Goal: Communication & Community: Share content

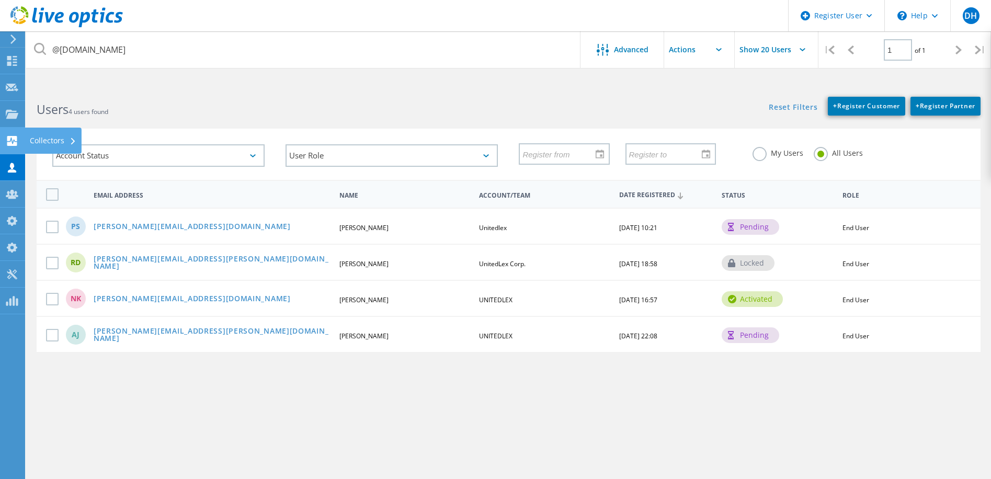
click at [11, 141] on use at bounding box center [12, 141] width 10 height 10
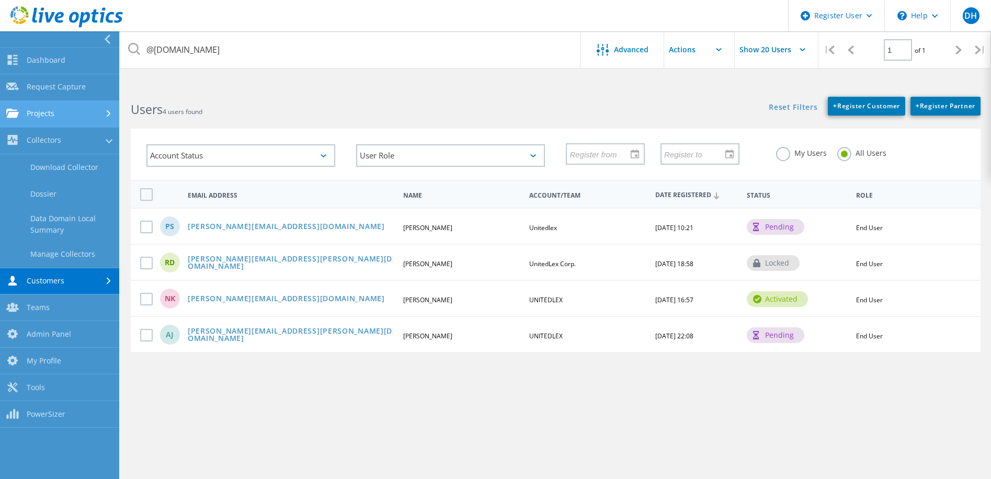
click at [38, 108] on link "Projects" at bounding box center [59, 114] width 119 height 27
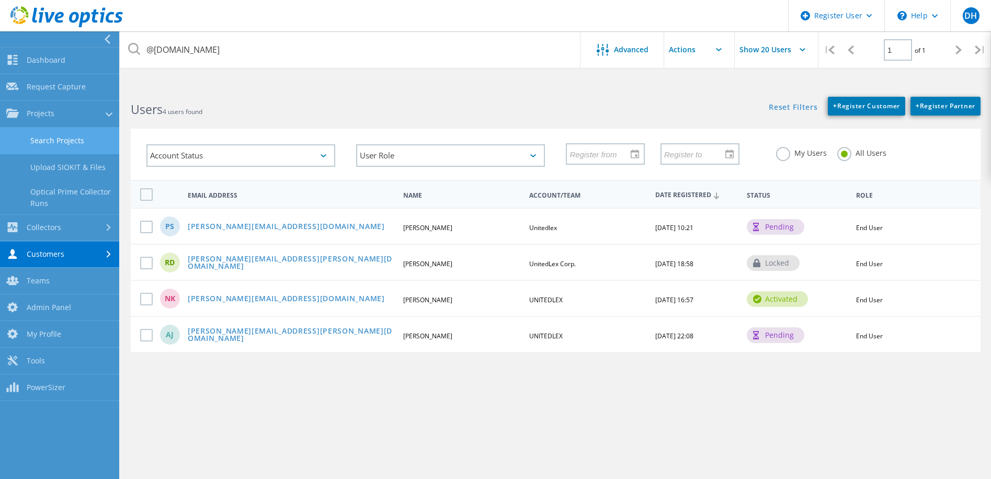
click at [60, 144] on link "Search Projects" at bounding box center [59, 141] width 119 height 27
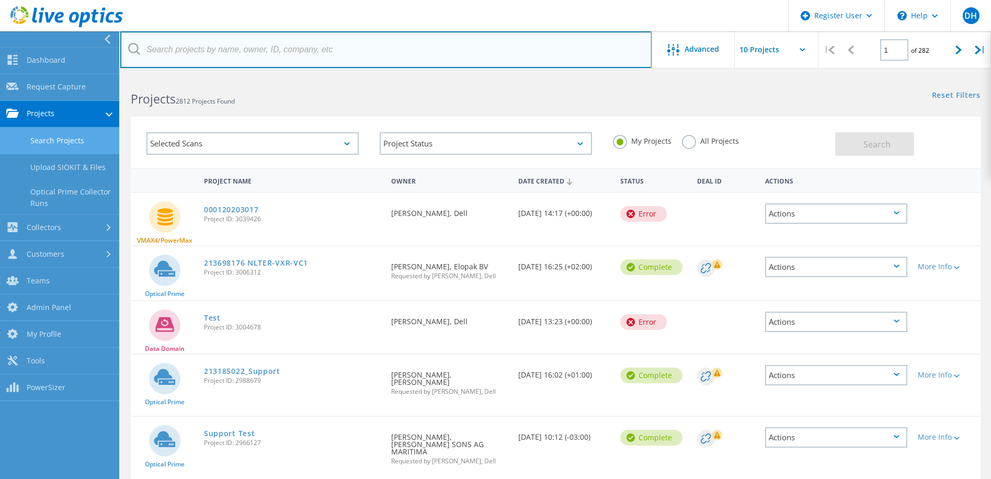
click at [245, 33] on input "text" at bounding box center [385, 49] width 531 height 37
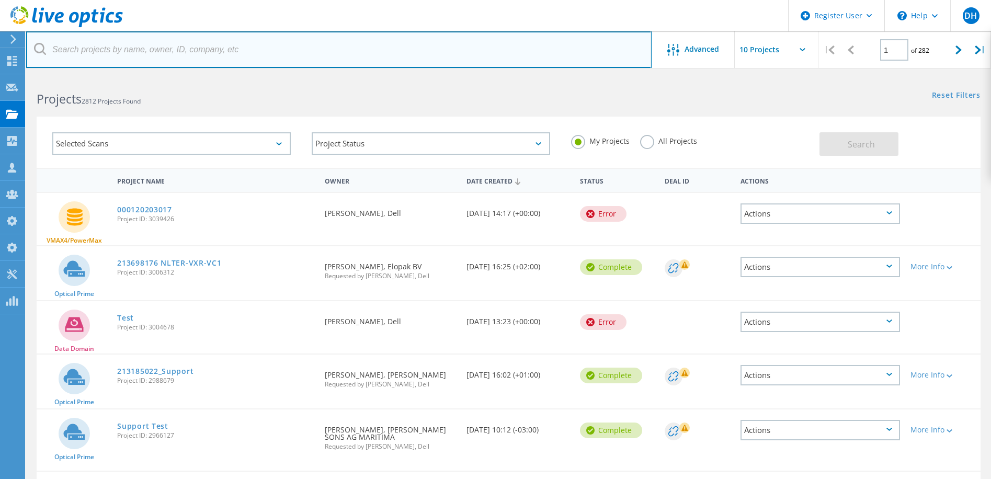
click at [243, 48] on input "text" at bounding box center [338, 49] width 625 height 37
paste input "3022277"
type input "3022277"
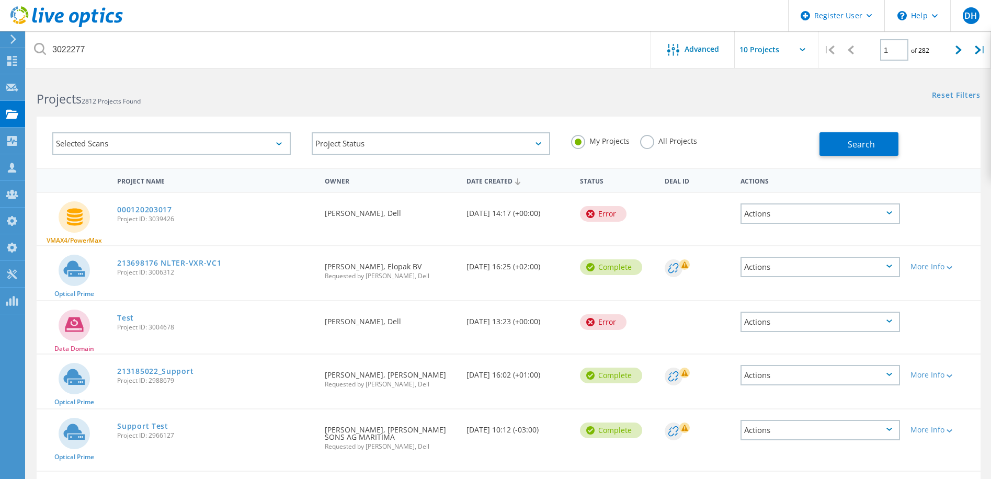
click at [653, 141] on label "All Projects" at bounding box center [668, 140] width 57 height 10
click at [0, 0] on input "All Projects" at bounding box center [0, 0] width 0 height 0
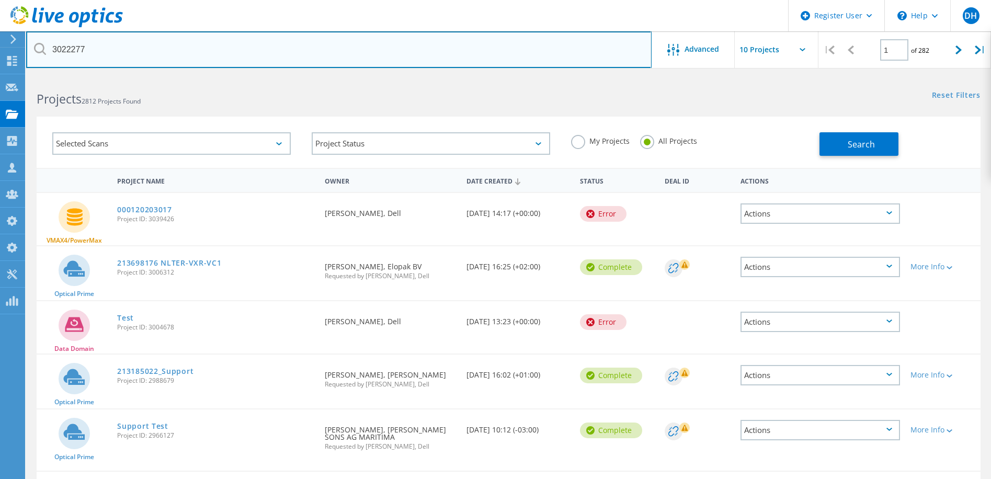
click at [153, 45] on input "3022277" at bounding box center [338, 49] width 625 height 37
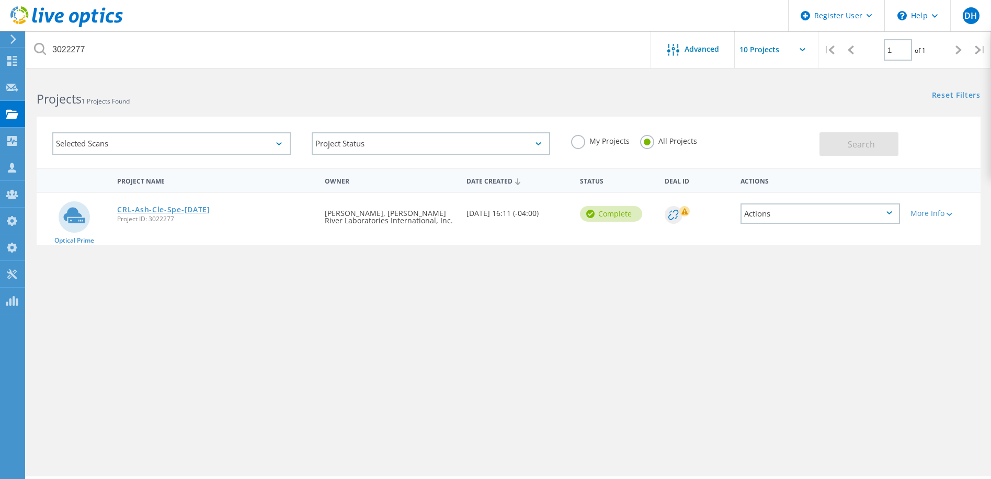
click at [190, 209] on link "CRL-Ash-Cle-Spe-20-August-2025" at bounding box center [163, 209] width 93 height 7
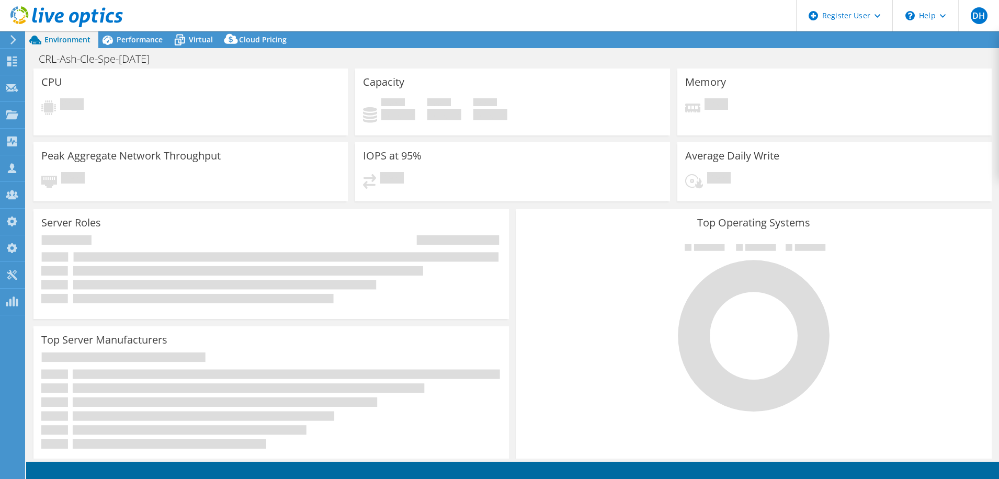
select select "USD"
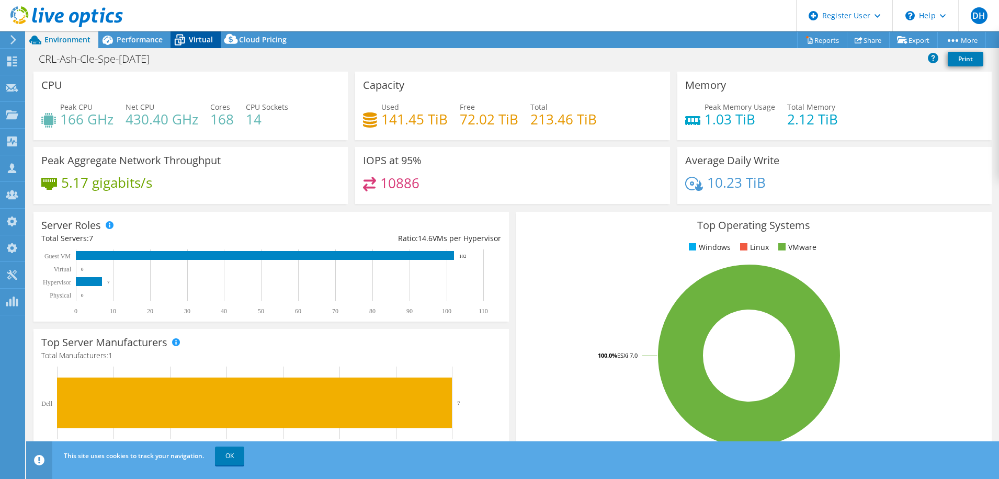
click at [196, 38] on span "Virtual" at bounding box center [201, 40] width 24 height 10
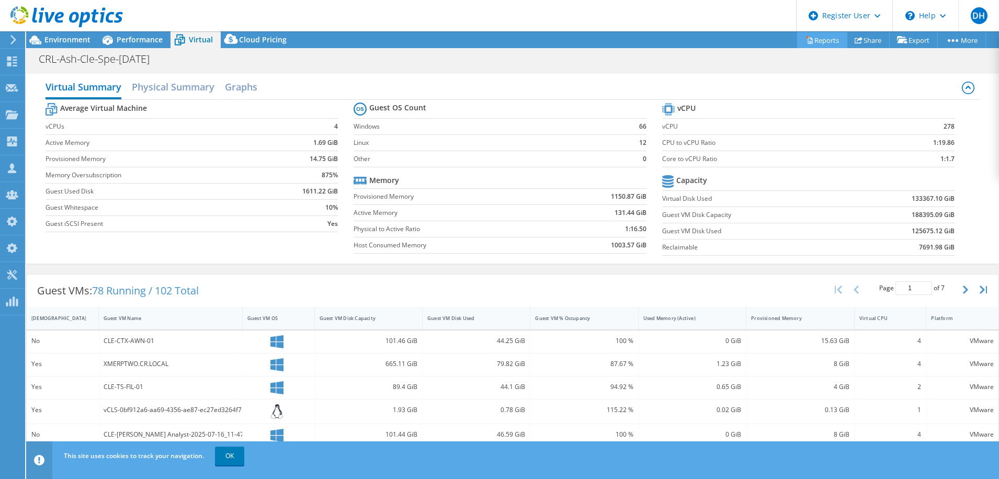
click at [814, 40] on link "Reports" at bounding box center [822, 40] width 50 height 16
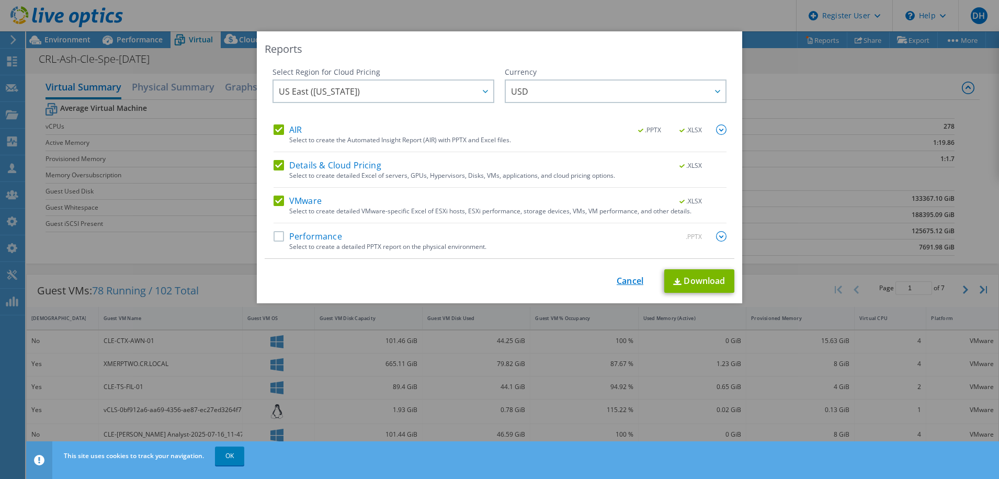
click at [619, 278] on link "Cancel" at bounding box center [630, 281] width 27 height 10
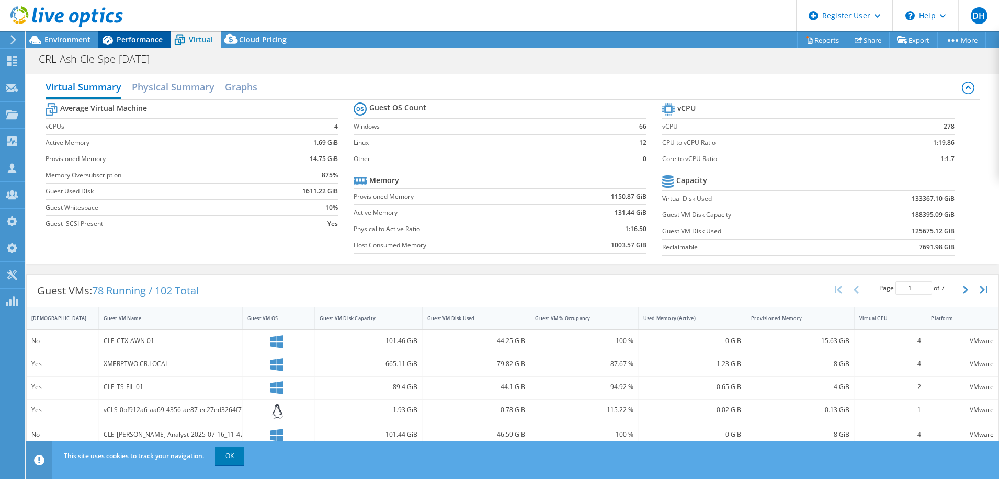
click at [129, 41] on span "Performance" at bounding box center [140, 40] width 46 height 10
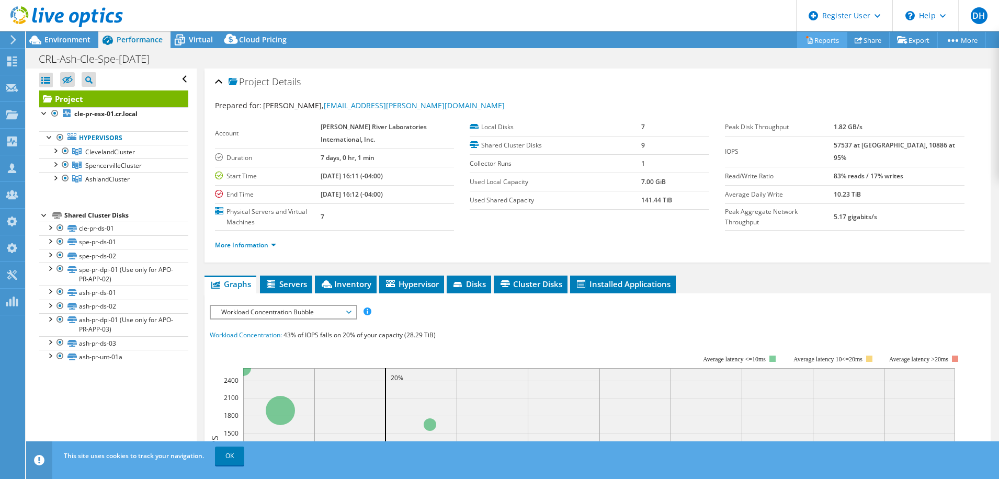
click at [821, 38] on link "Reports" at bounding box center [822, 40] width 50 height 16
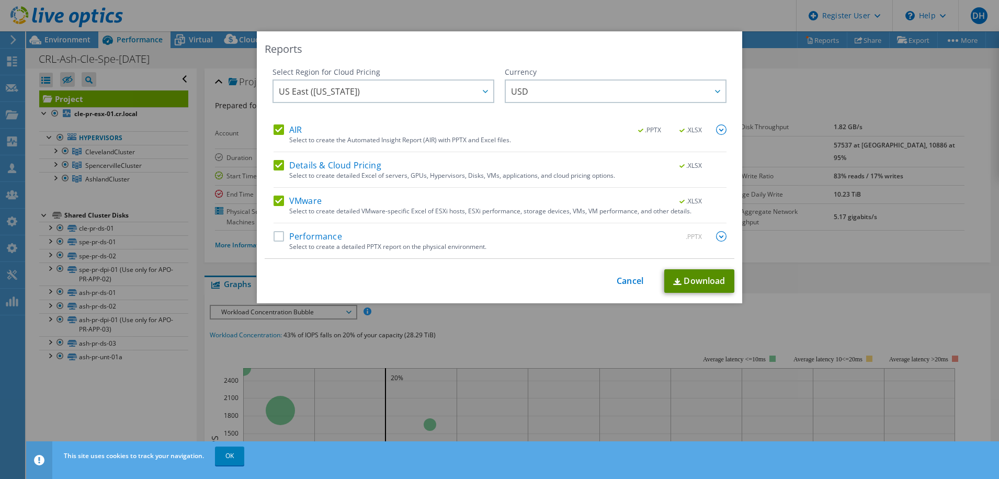
click at [707, 283] on link "Download" at bounding box center [699, 281] width 70 height 24
click at [628, 276] on link "Cancel" at bounding box center [630, 281] width 27 height 10
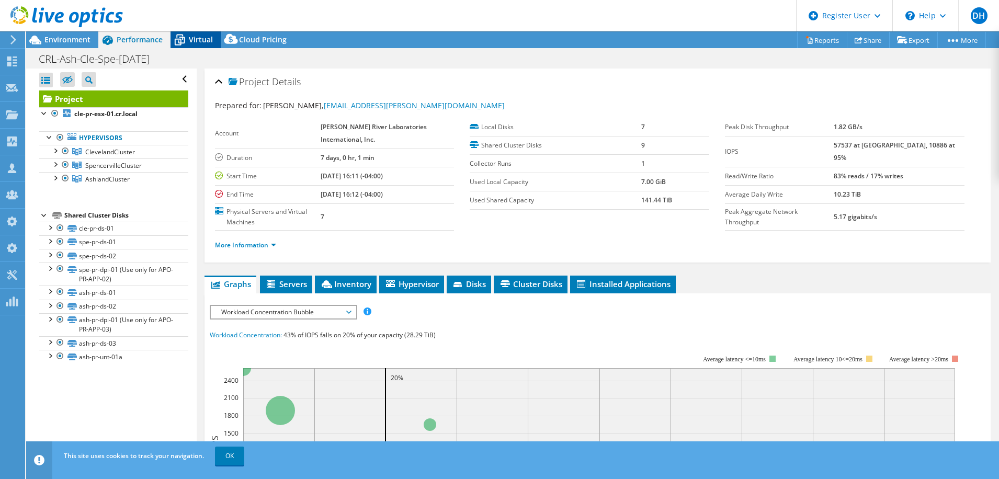
click at [198, 38] on span "Virtual" at bounding box center [201, 40] width 24 height 10
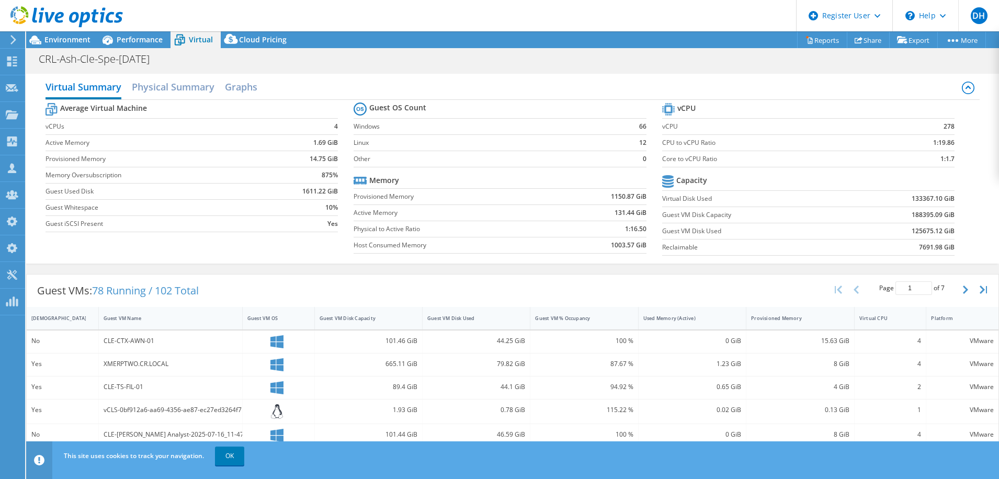
click at [72, 17] on icon at bounding box center [66, 16] width 112 height 21
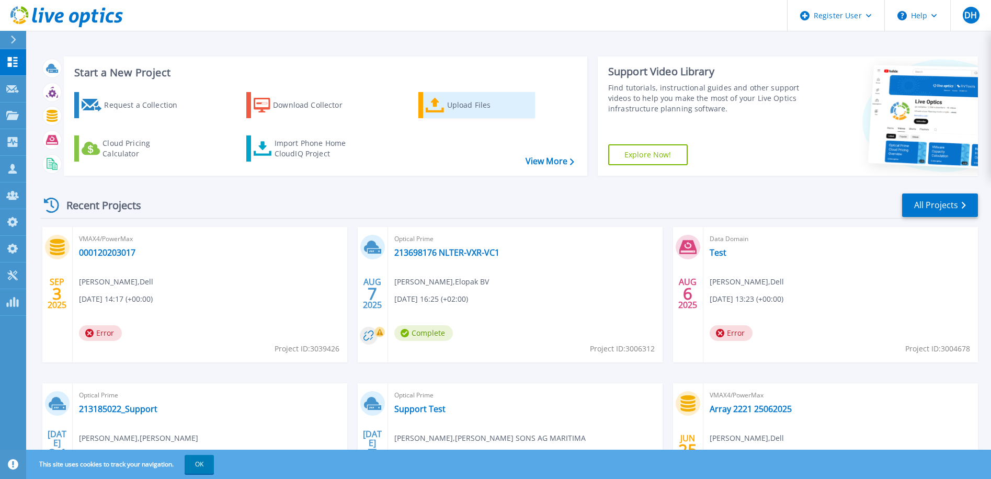
click at [442, 110] on icon at bounding box center [435, 105] width 19 height 15
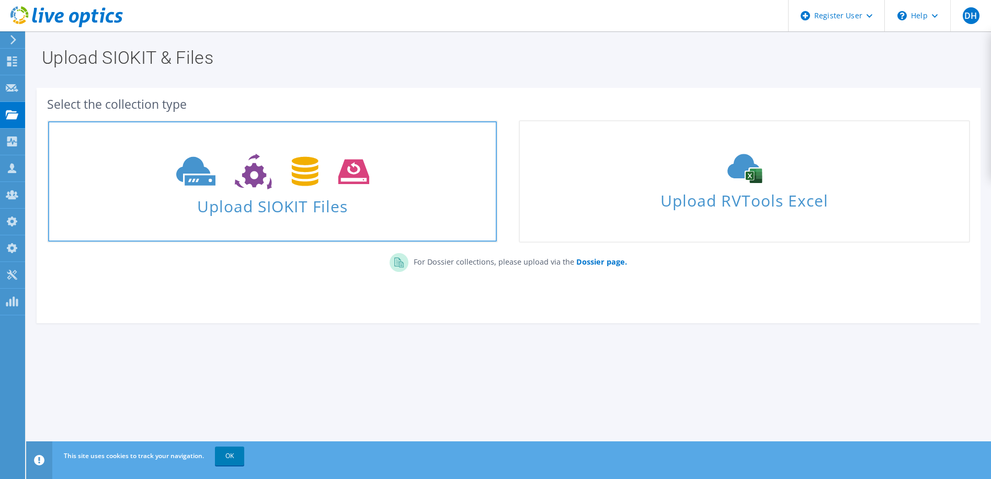
click at [244, 180] on icon at bounding box center [272, 172] width 193 height 36
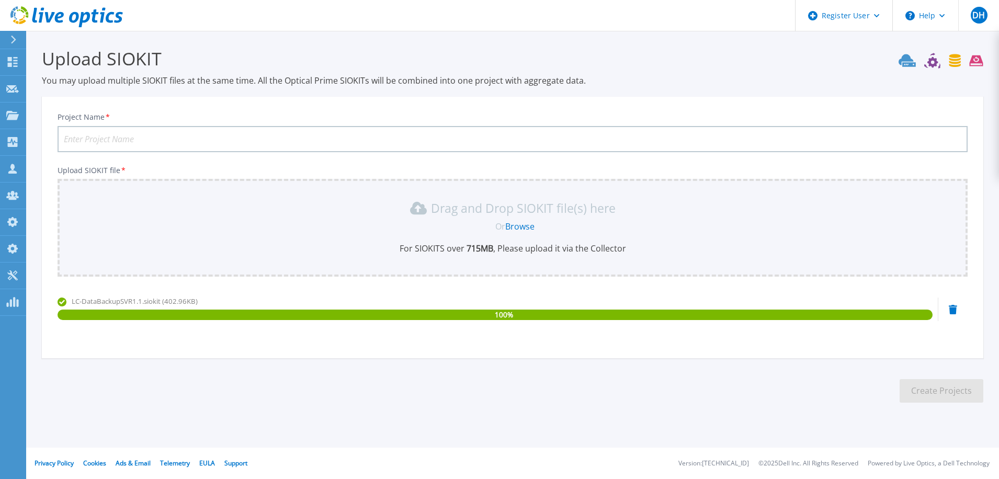
click at [121, 132] on input "Project Name *" at bounding box center [513, 139] width 910 height 26
paste input "214826662"
click at [187, 139] on input "214826662" at bounding box center [513, 139] width 910 height 26
paste input "LC-DataBackupSVR1.1"
type input "214826662 LC-DataBackupSVR1.1"
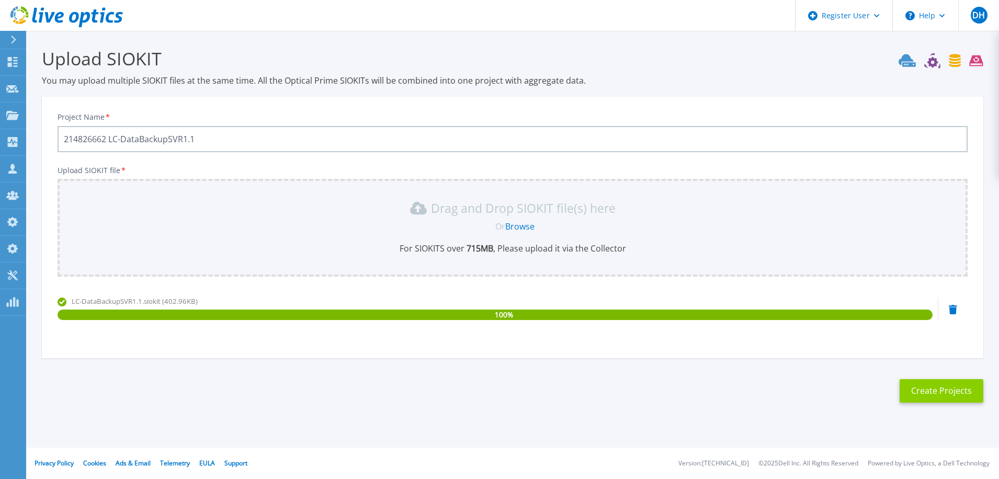
click at [948, 393] on button "Create Projects" at bounding box center [942, 391] width 84 height 24
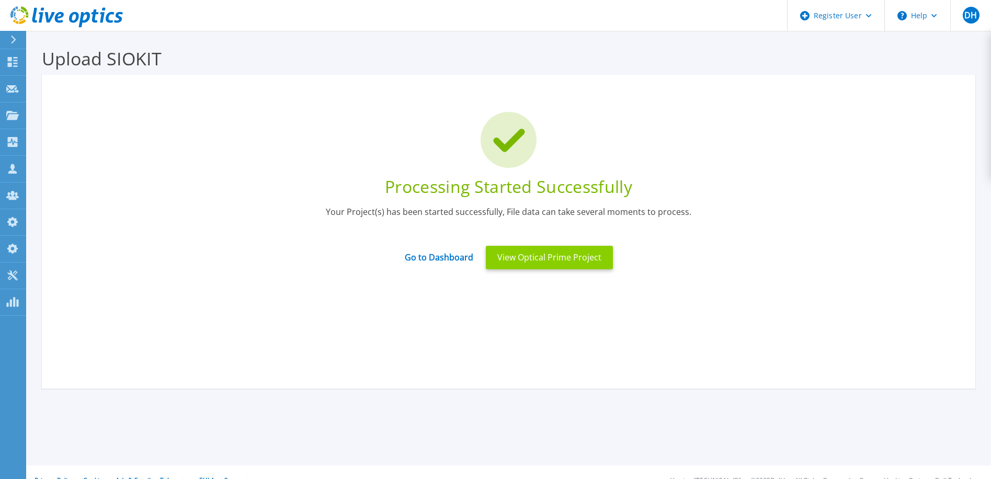
click at [569, 261] on button "View Optical Prime Project" at bounding box center [549, 258] width 127 height 24
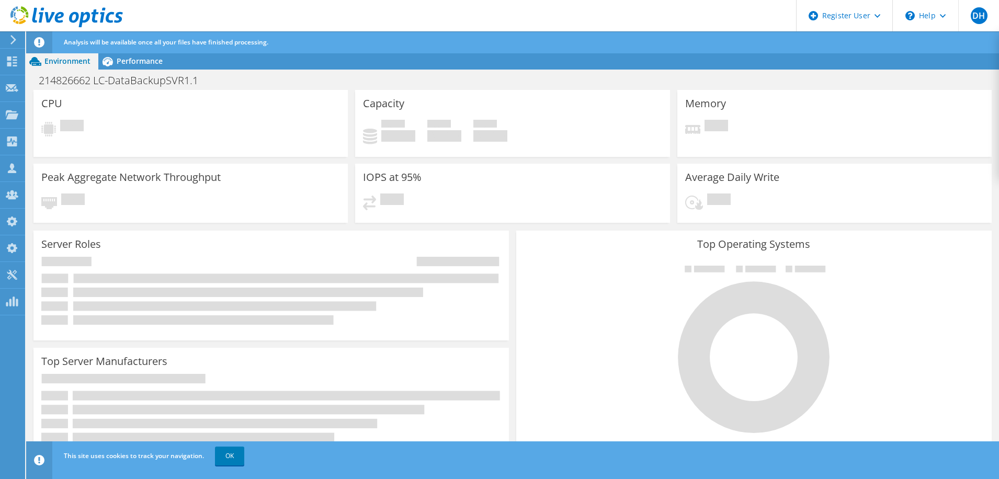
click at [88, 21] on use at bounding box center [66, 16] width 112 height 21
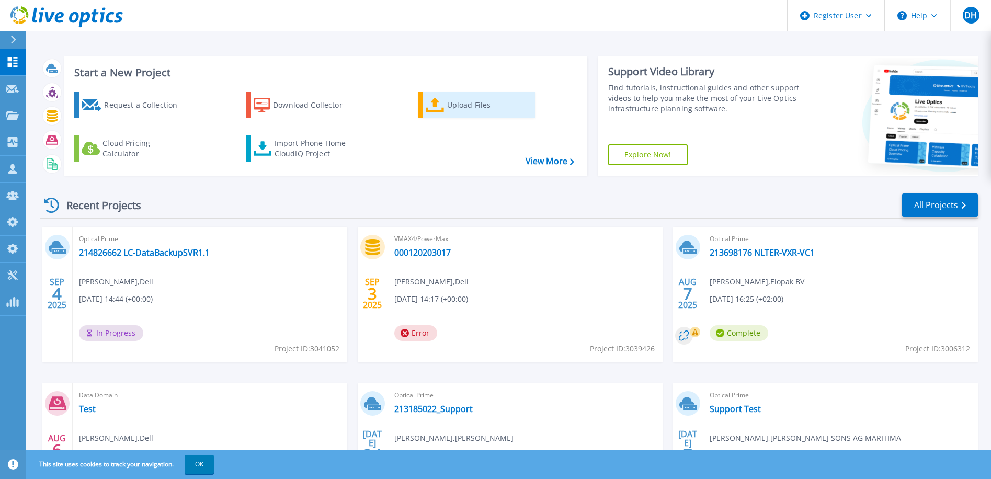
click at [461, 110] on div "Upload Files" at bounding box center [489, 105] width 84 height 21
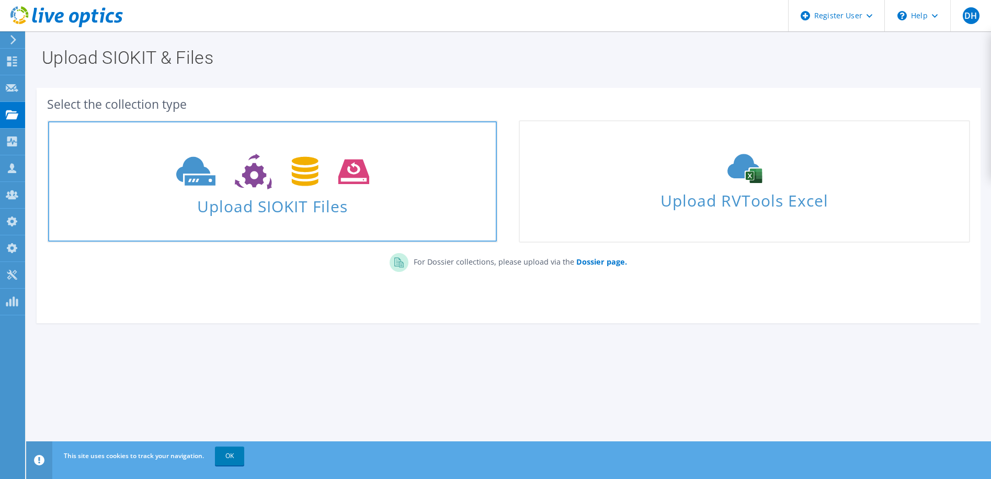
click at [277, 180] on icon at bounding box center [272, 172] width 193 height 36
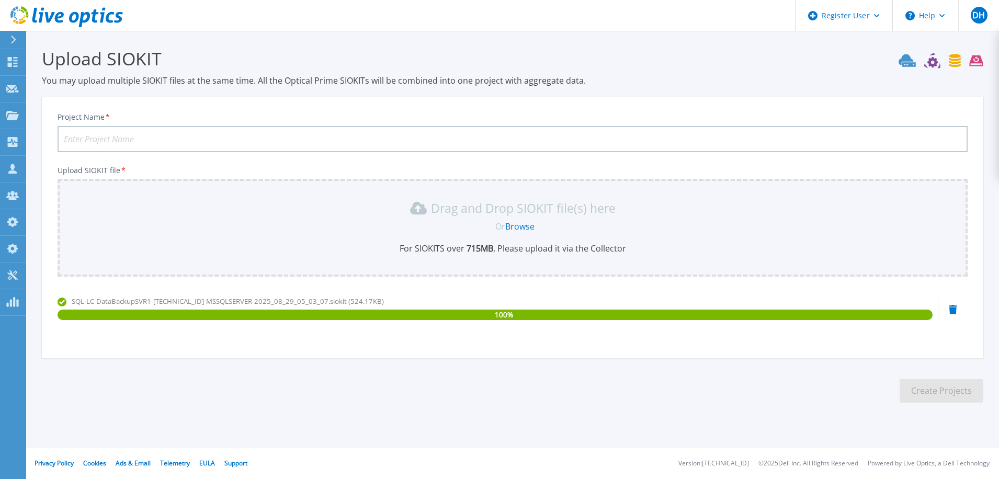
click at [161, 136] on input "Project Name *" at bounding box center [513, 139] width 910 height 26
click at [98, 140] on input "Project Name *" at bounding box center [513, 139] width 910 height 26
paste input "214826662"
type input "214826662 SQL"
click at [952, 391] on button "Create Projects" at bounding box center [942, 391] width 84 height 24
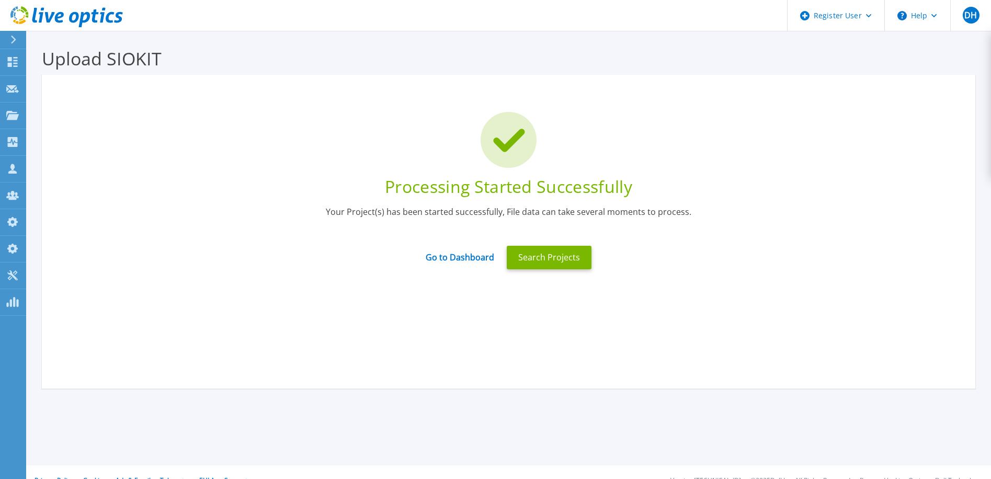
click at [74, 16] on icon at bounding box center [66, 16] width 112 height 21
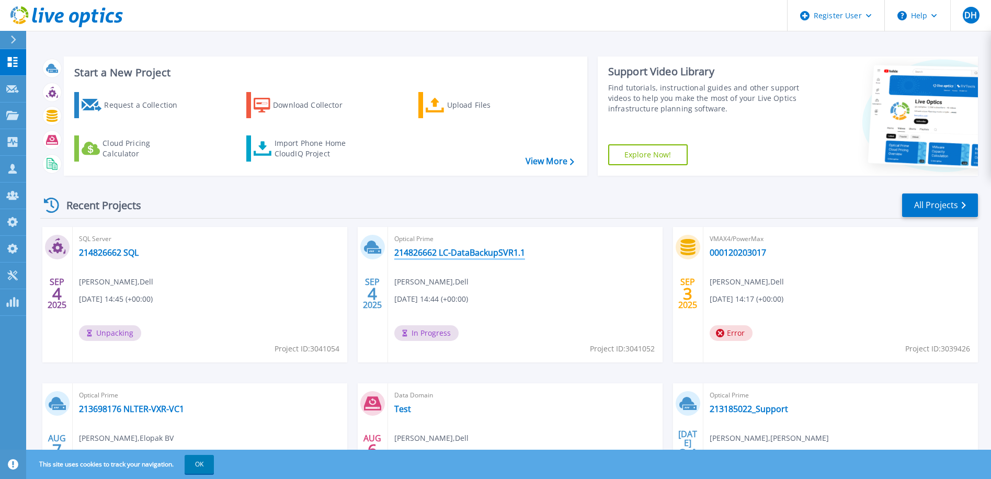
click at [480, 258] on link "214826662 LC-DataBackupSVR1.1" at bounding box center [459, 252] width 131 height 10
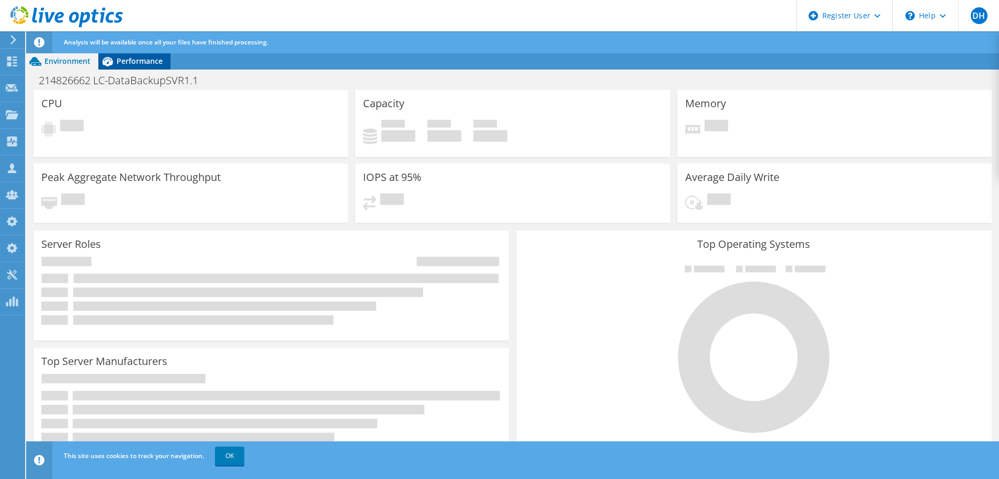
click at [144, 62] on span "Performance" at bounding box center [140, 61] width 46 height 10
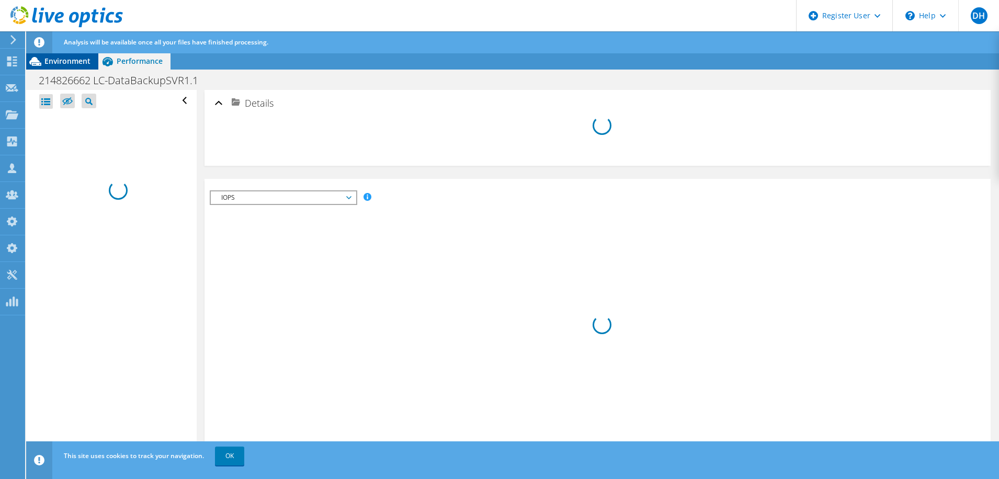
click at [75, 61] on span "Environment" at bounding box center [67, 61] width 46 height 10
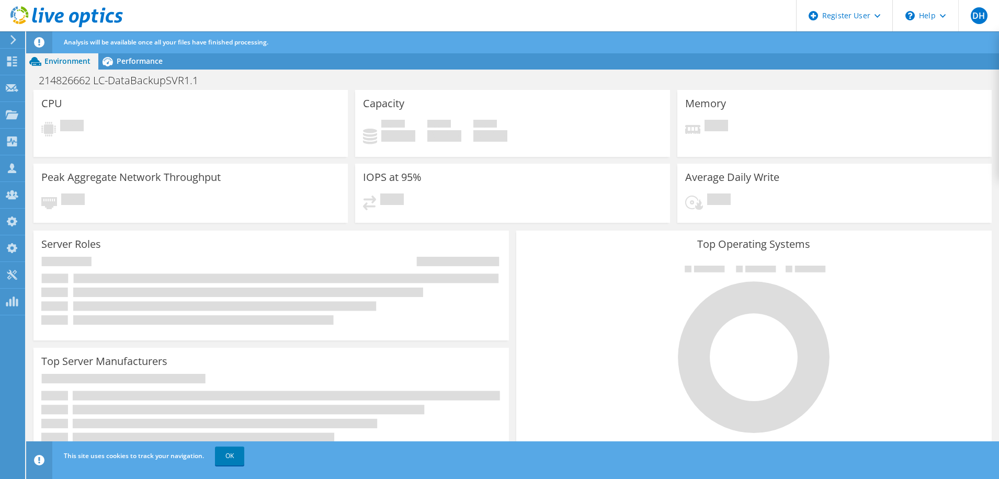
click at [70, 14] on icon at bounding box center [66, 16] width 112 height 21
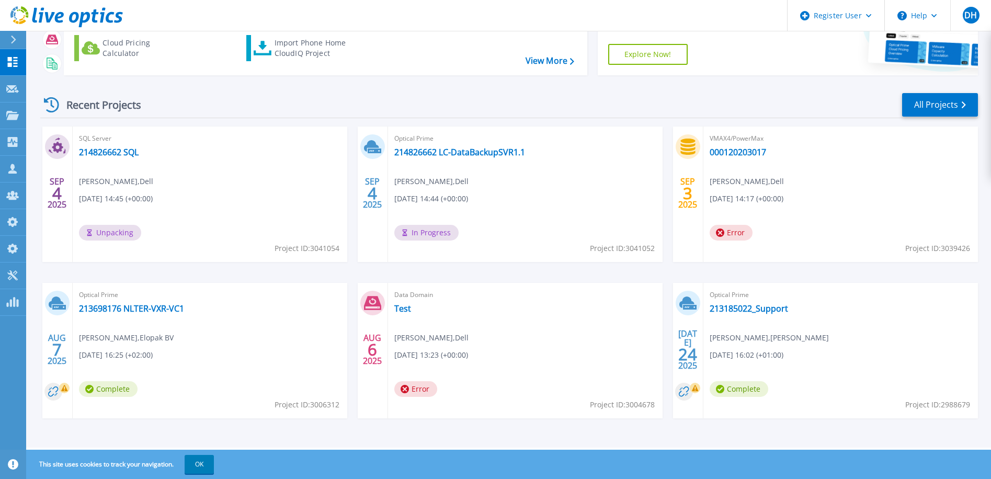
scroll to position [48, 0]
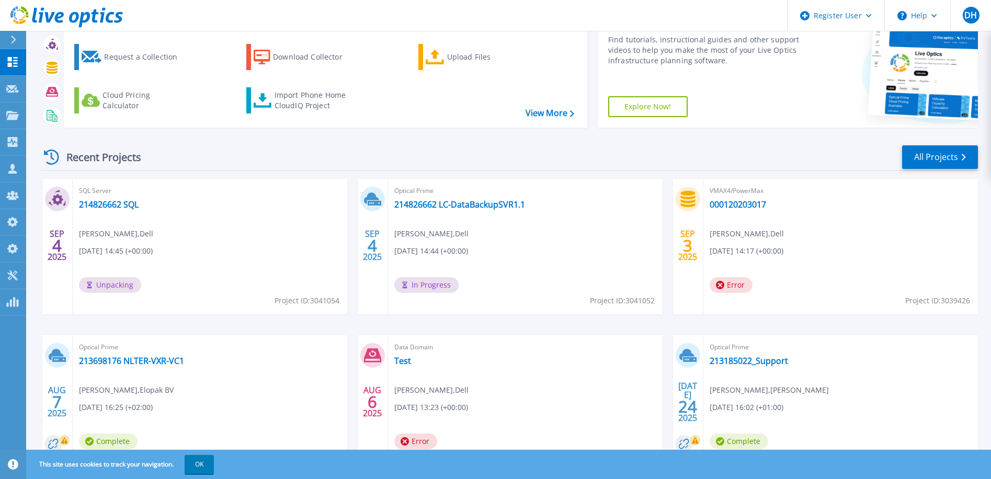
click at [70, 19] on icon at bounding box center [74, 17] width 10 height 11
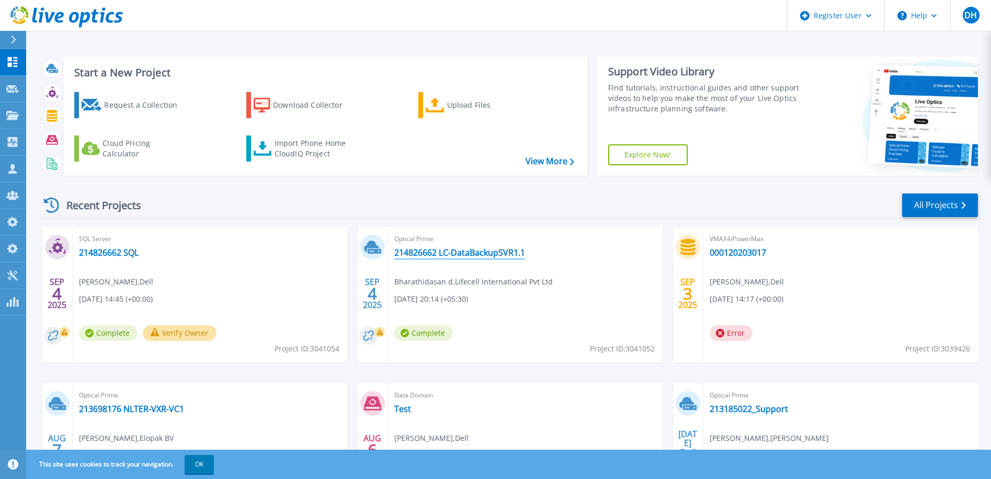
click at [454, 255] on link "214826662 LC-DataBackupSVR1.1" at bounding box center [459, 252] width 131 height 10
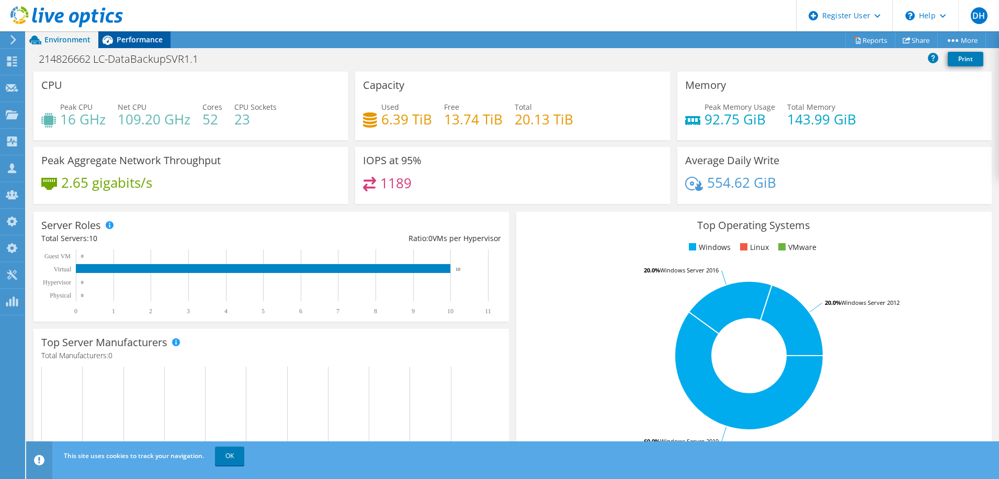
click at [130, 41] on span "Performance" at bounding box center [140, 40] width 46 height 10
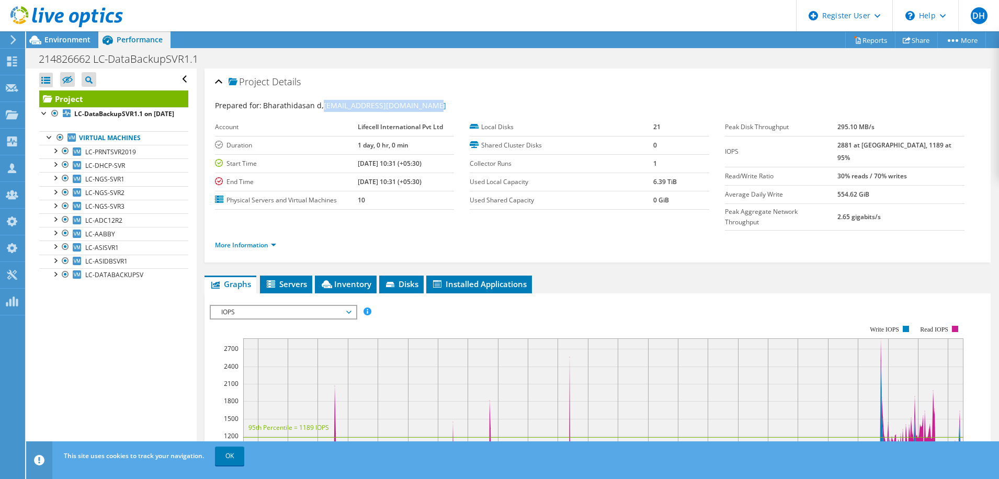
drag, startPoint x: 442, startPoint y: 105, endPoint x: 322, endPoint y: 97, distance: 120.5
click at [322, 97] on div "Prepared for: Bharathidasan d, bharathidasan.d@lifecell.in Account Lifecell Int…" at bounding box center [598, 177] width 766 height 166
copy link "[EMAIL_ADDRESS][DOMAIN_NAME]"
click at [915, 41] on link "Share" at bounding box center [916, 40] width 43 height 16
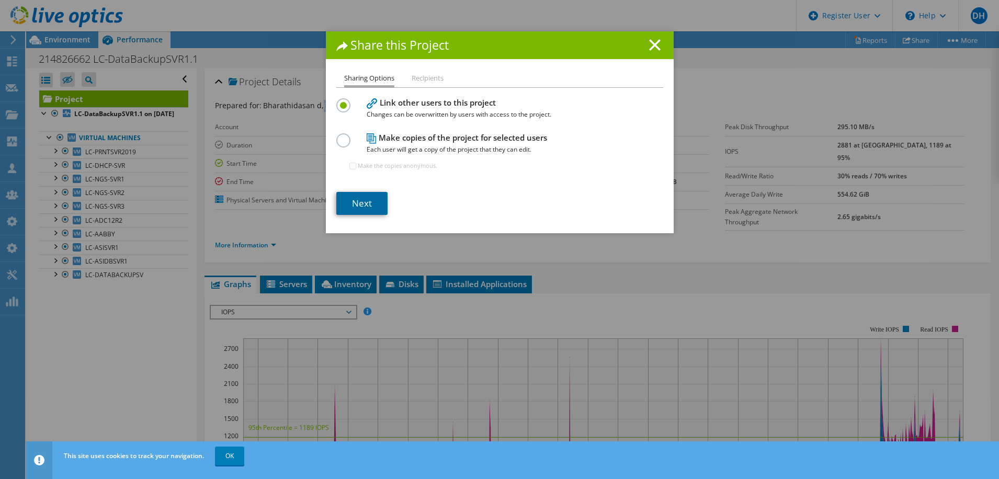
click at [349, 204] on link "Next" at bounding box center [361, 203] width 51 height 23
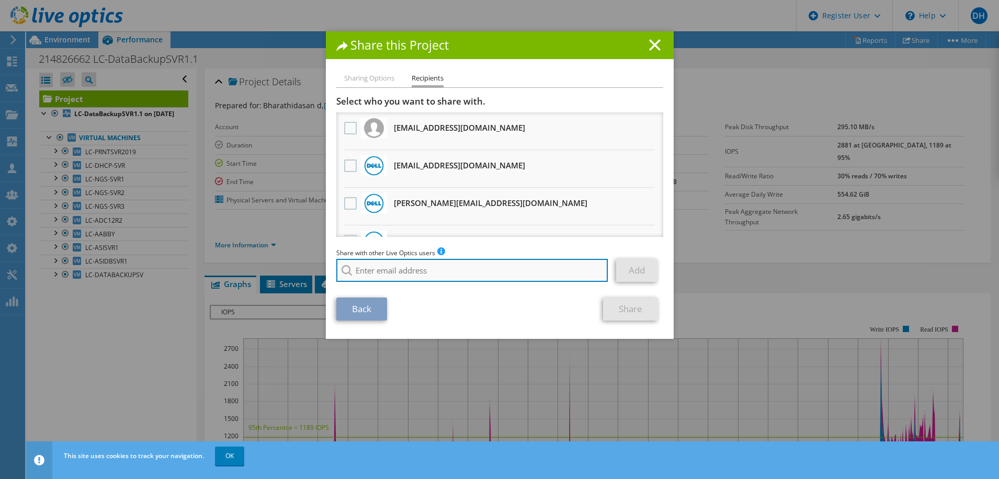
drag, startPoint x: 367, startPoint y: 273, endPoint x: 377, endPoint y: 271, distance: 10.1
click at [367, 272] on input "search" at bounding box center [472, 270] width 272 height 23
paste input "[EMAIL_ADDRESS][DOMAIN_NAME]"
type input "[EMAIL_ADDRESS][DOMAIN_NAME]"
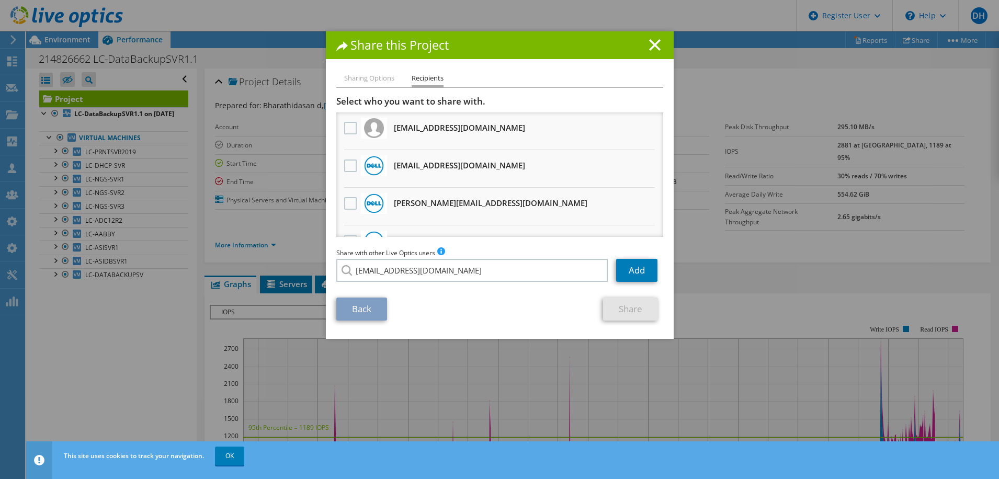
click at [466, 312] on div "Back Share" at bounding box center [499, 309] width 327 height 23
click at [632, 269] on link "Add" at bounding box center [636, 270] width 41 height 23
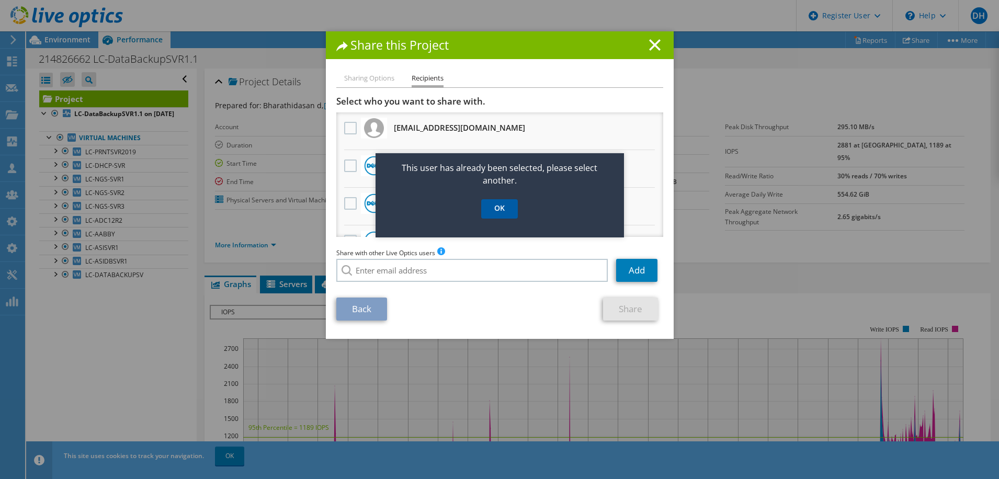
click at [491, 206] on link "OK" at bounding box center [499, 208] width 37 height 19
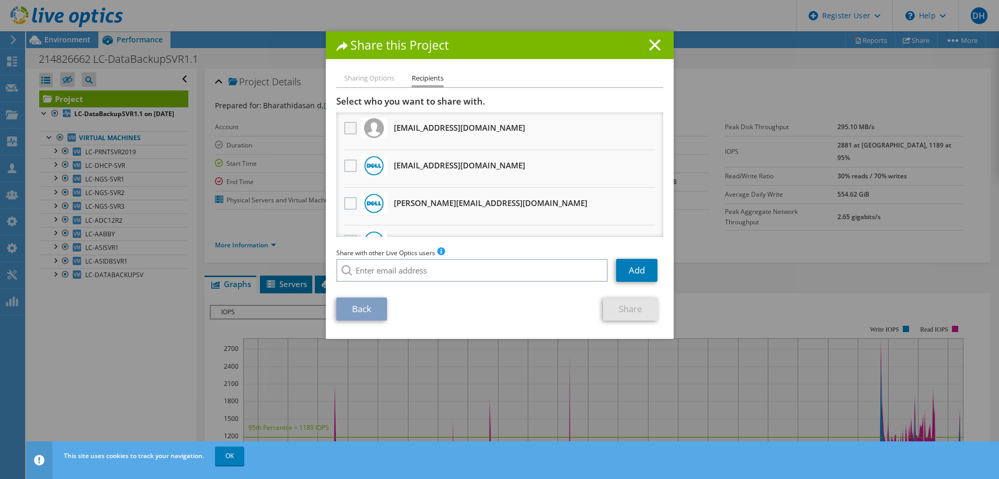
click at [344, 127] on label at bounding box center [351, 128] width 15 height 13
click at [0, 0] on input "checkbox" at bounding box center [0, 0] width 0 height 0
click at [630, 310] on link "Share" at bounding box center [630, 309] width 55 height 23
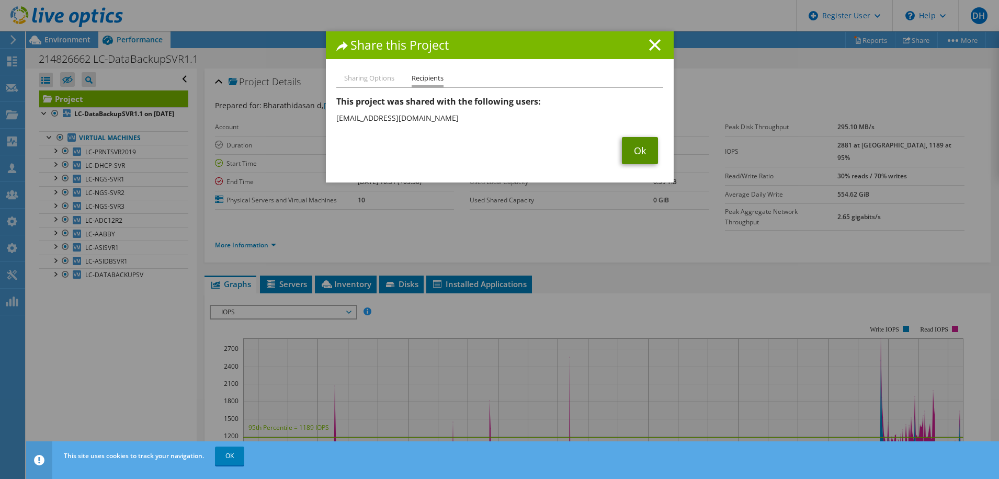
click at [634, 148] on link "Ok" at bounding box center [640, 150] width 36 height 27
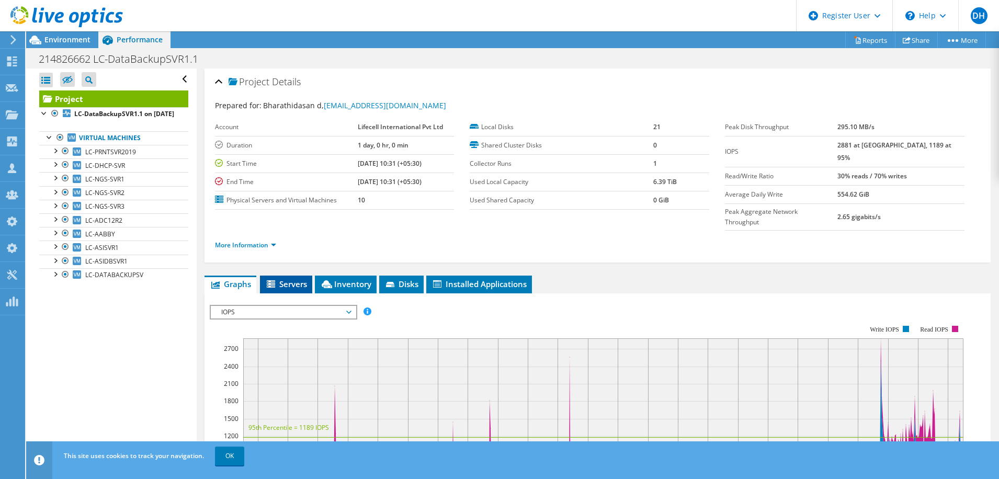
click at [292, 279] on span "Servers" at bounding box center [286, 284] width 42 height 10
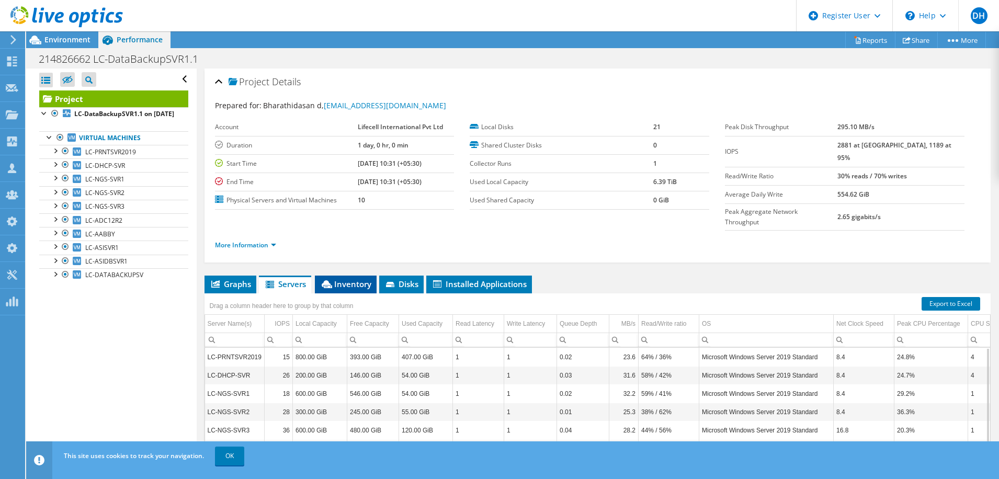
click at [355, 279] on span "Inventory" at bounding box center [345, 284] width 51 height 10
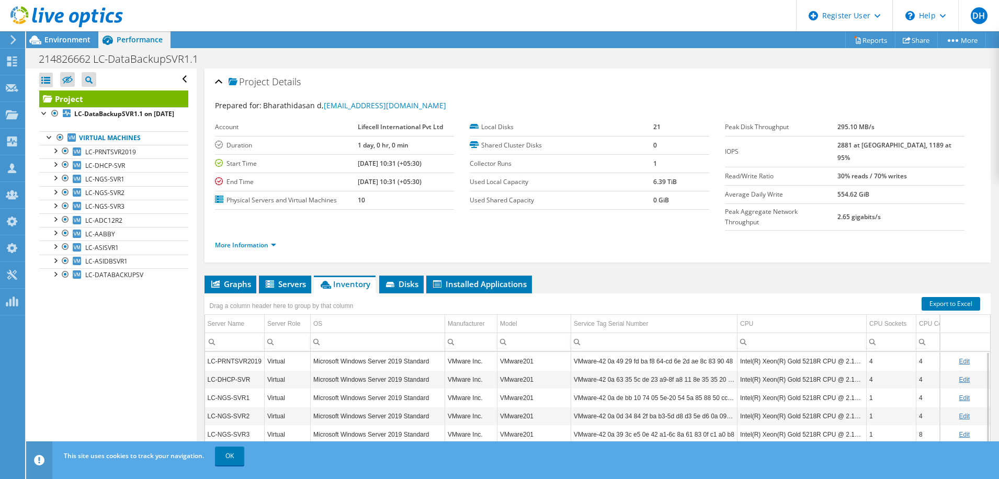
click at [62, 16] on use at bounding box center [66, 16] width 112 height 21
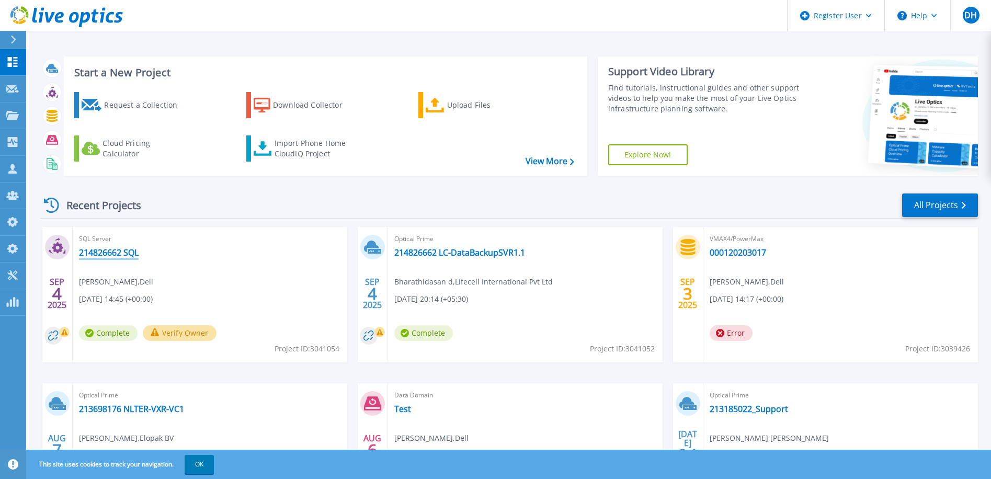
click at [110, 253] on link "214826662 SQL" at bounding box center [109, 252] width 60 height 10
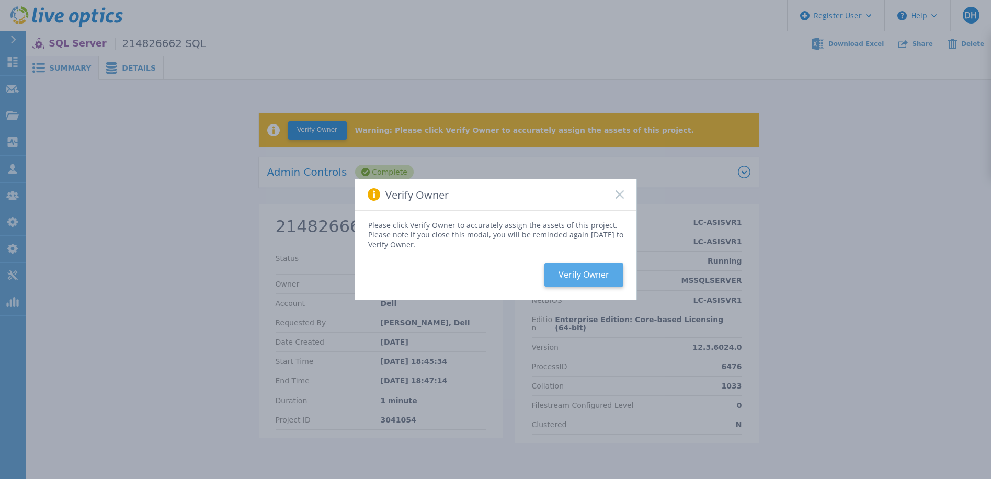
click at [590, 272] on button "Verify Owner" at bounding box center [583, 275] width 79 height 24
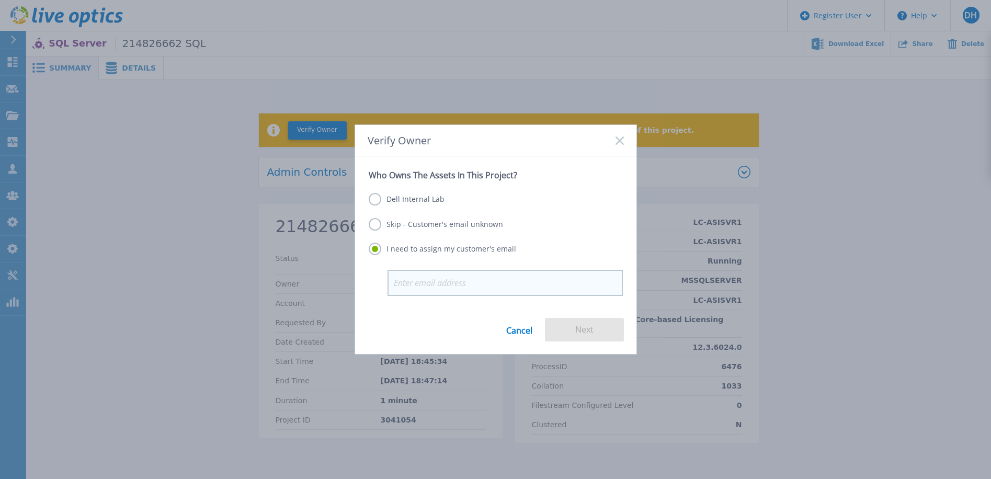
click at [436, 282] on input "email" at bounding box center [505, 283] width 235 height 26
type input "[EMAIL_ADDRESS][DOMAIN_NAME]"
click at [595, 331] on button "Next" at bounding box center [584, 330] width 79 height 24
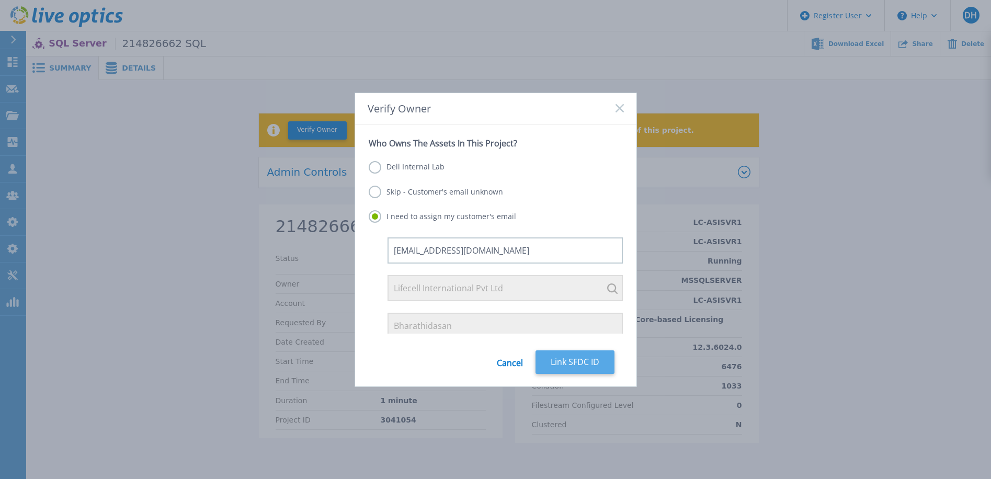
click at [585, 364] on button "Link SFDC ID" at bounding box center [575, 362] width 79 height 24
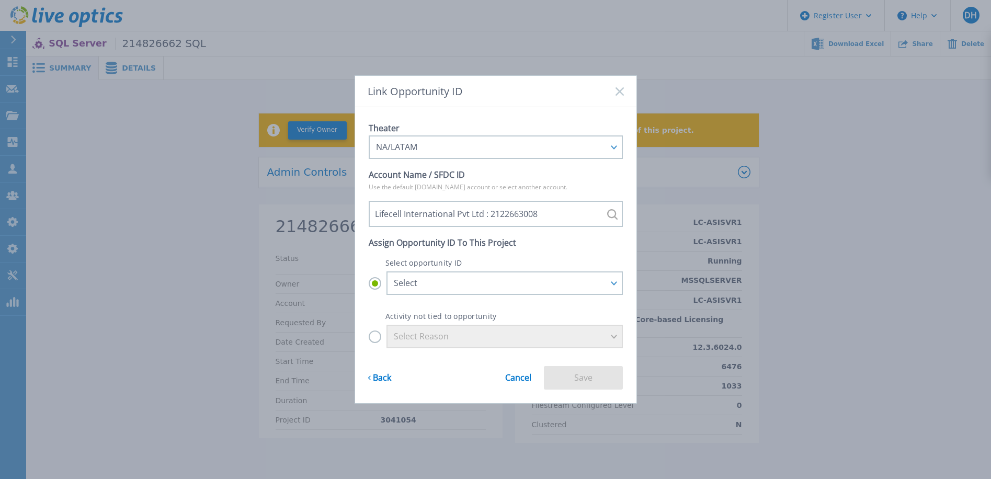
click at [373, 336] on label "Select Reason" at bounding box center [496, 337] width 254 height 24
click at [0, 0] on input "Select Reason" at bounding box center [0, 0] width 0 height 0
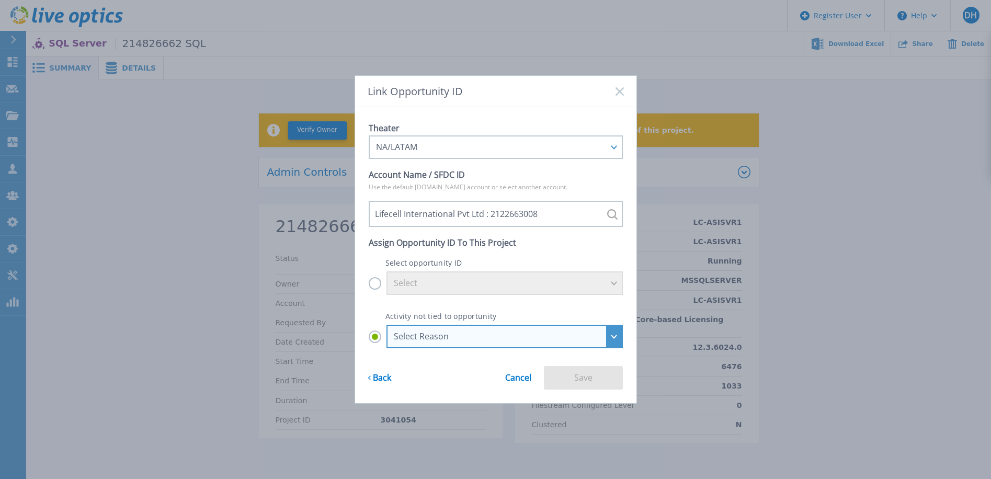
click at [615, 341] on div "Select Reason" at bounding box center [504, 337] width 236 height 24
click at [0, 0] on input "Select Reason Select Reason Discovery Troubleshooting Other" at bounding box center [0, 0] width 0 height 0
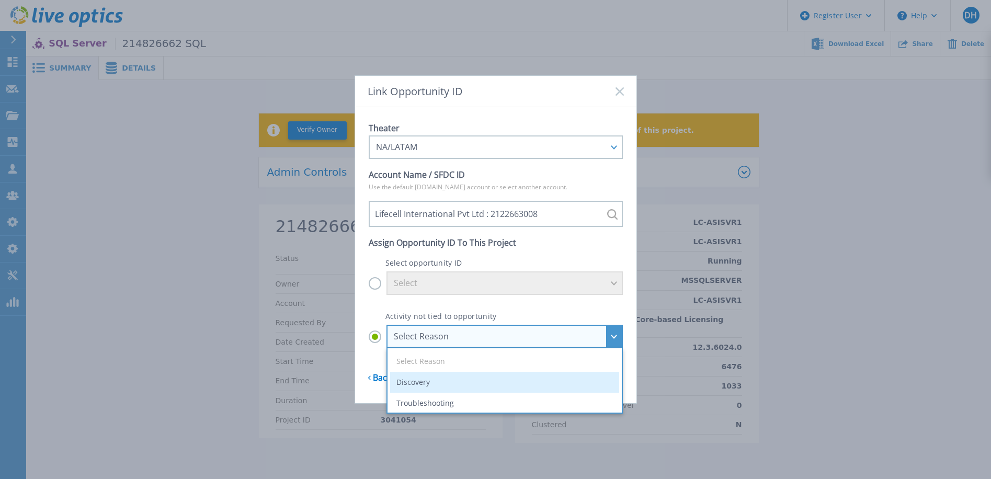
click at [452, 381] on li "Discovery" at bounding box center [504, 382] width 229 height 21
click at [0, 0] on input "Select Reason Select Reason Discovery Troubleshooting Other" at bounding box center [0, 0] width 0 height 0
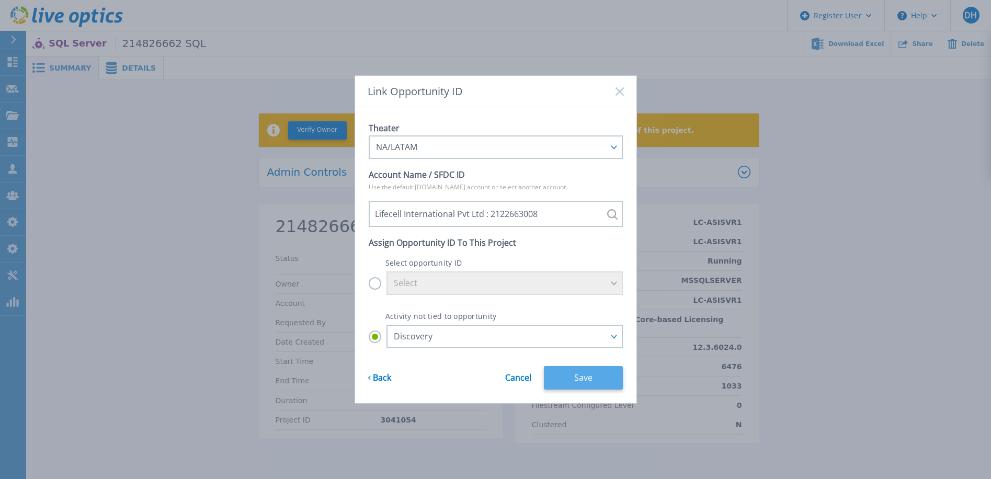
click at [607, 376] on button "Save" at bounding box center [583, 378] width 79 height 24
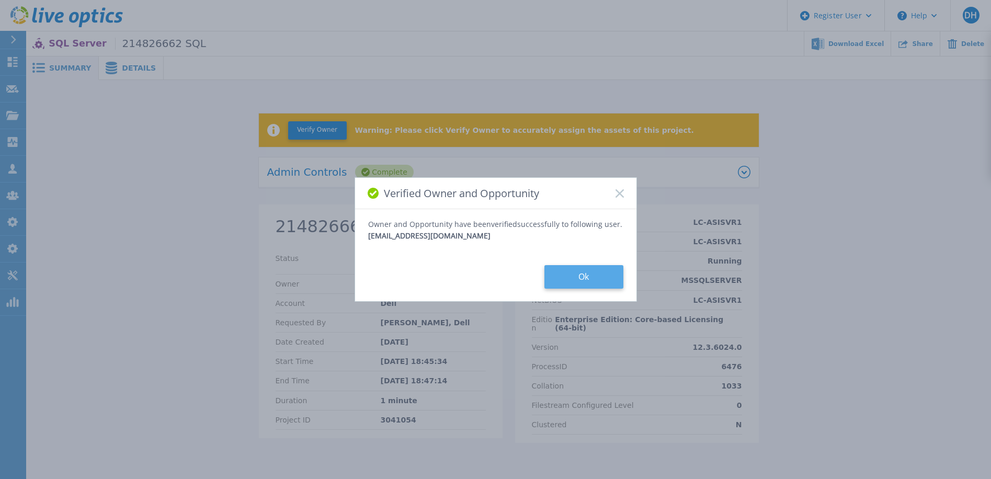
click at [581, 274] on button "Ok" at bounding box center [583, 277] width 79 height 24
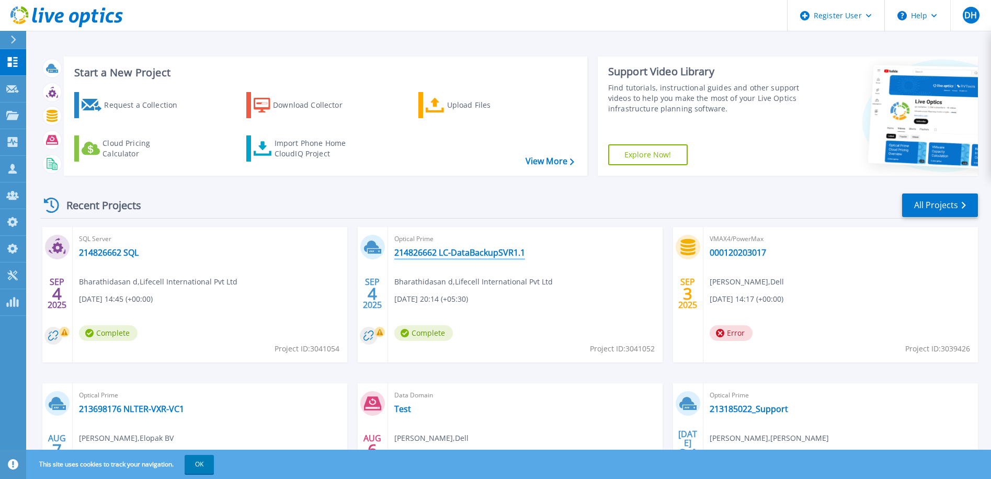
click at [445, 255] on link "214826662 LC-DataBackupSVR1.1" at bounding box center [459, 252] width 131 height 10
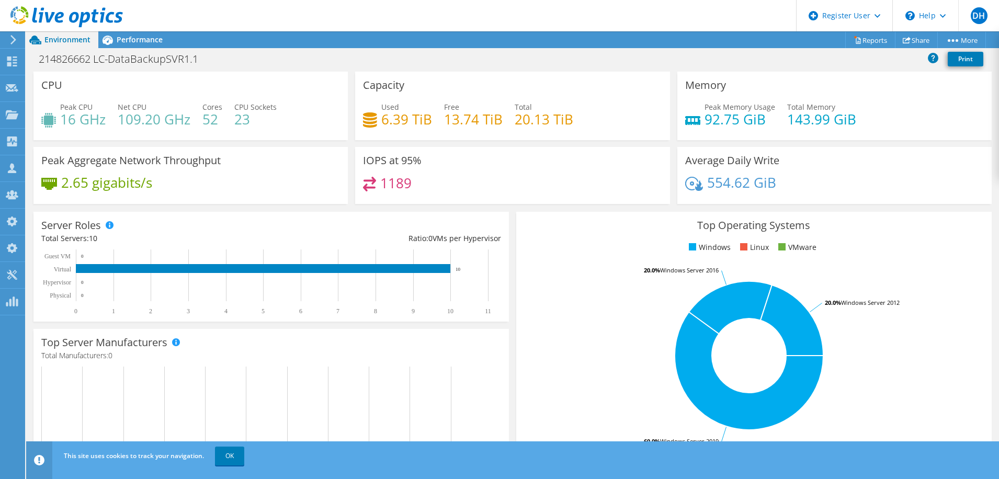
scroll to position [209, 0]
click at [236, 454] on link "OK" at bounding box center [229, 456] width 29 height 19
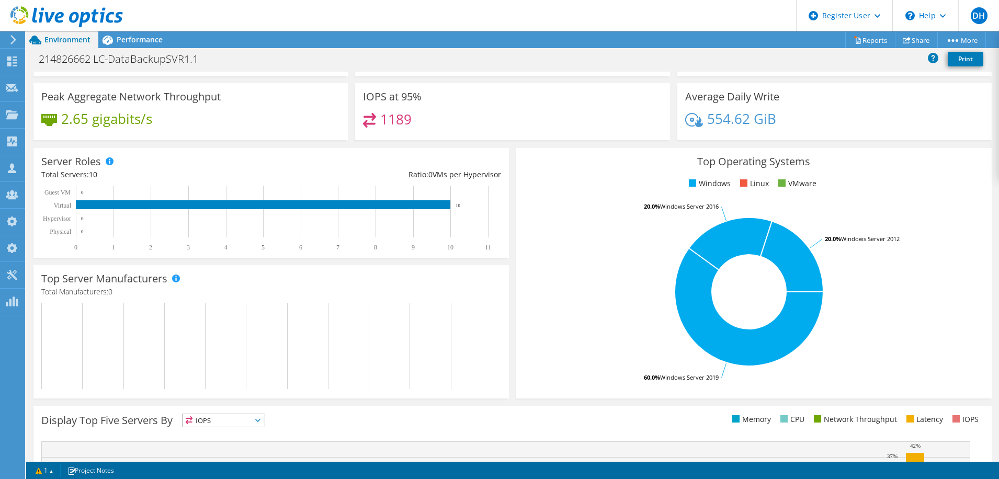
scroll to position [0, 0]
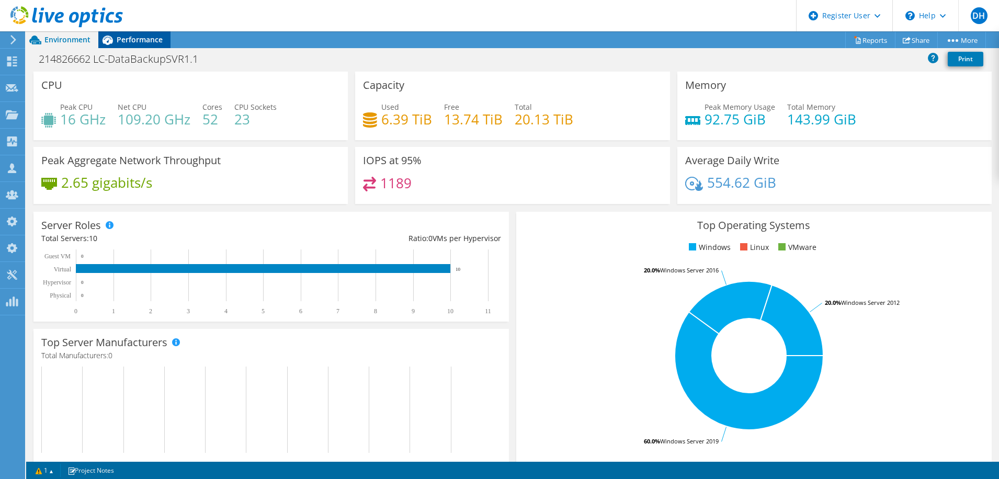
click at [125, 40] on span "Performance" at bounding box center [140, 40] width 46 height 10
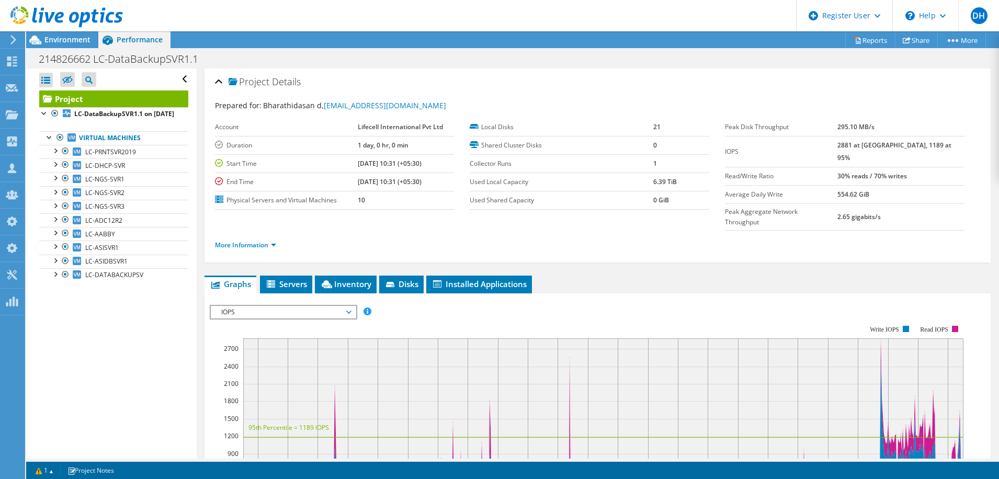
click at [104, 22] on icon at bounding box center [66, 16] width 112 height 21
